Goal: Find specific page/section: Find specific page/section

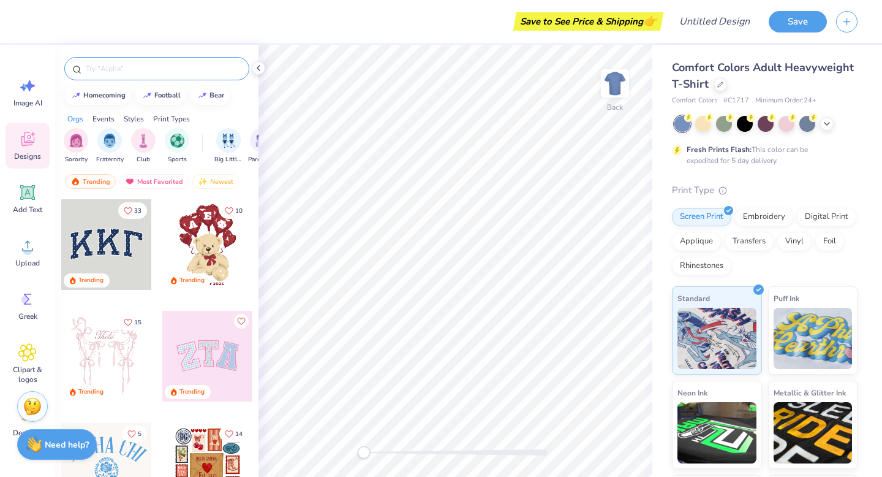
click at [142, 68] on input "text" at bounding box center [163, 68] width 157 height 12
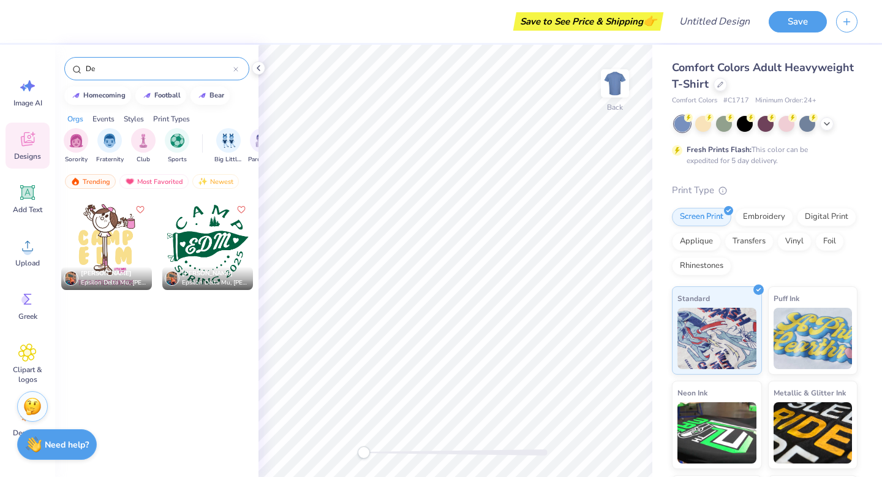
type input "D"
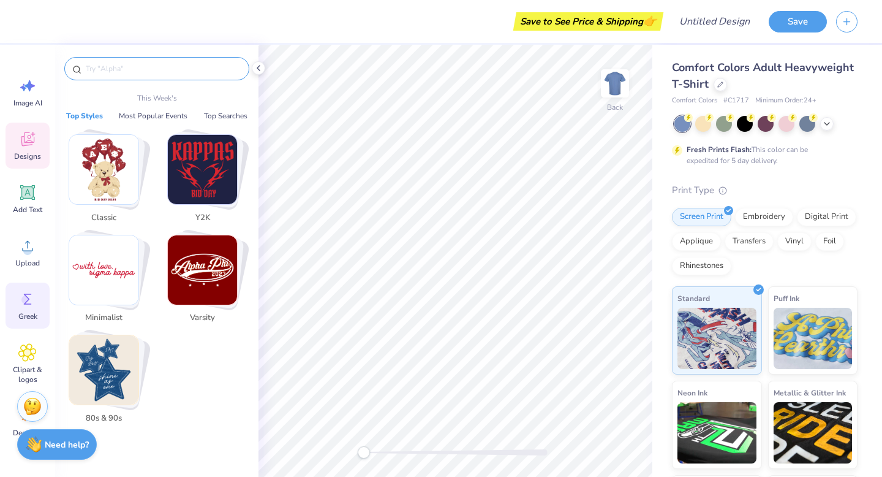
click at [26, 311] on span "Greek" at bounding box center [27, 316] width 19 height 10
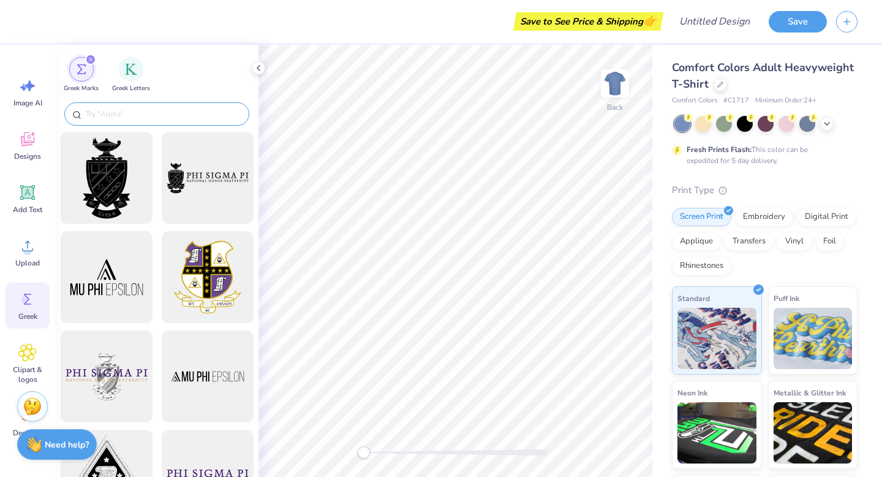
click at [187, 119] on input "text" at bounding box center [163, 114] width 157 height 12
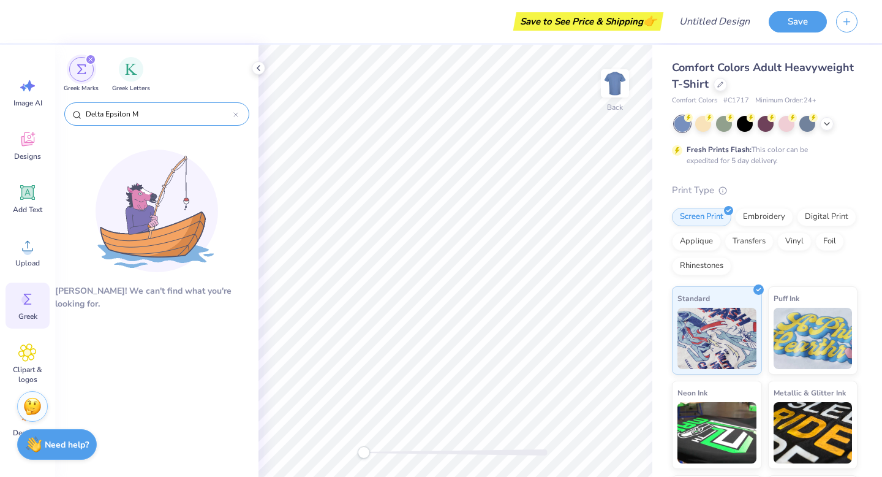
type input "Delta Epsilon Mu"
click at [234, 113] on icon at bounding box center [236, 115] width 4 height 4
